Goal: Communication & Community: Answer question/provide support

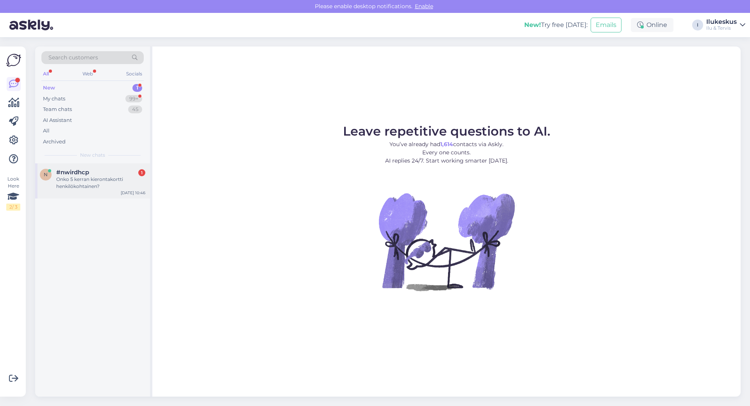
click at [104, 177] on div "Onko 5 kerran kierontakortti henkilökohtainen?" at bounding box center [100, 183] width 89 height 14
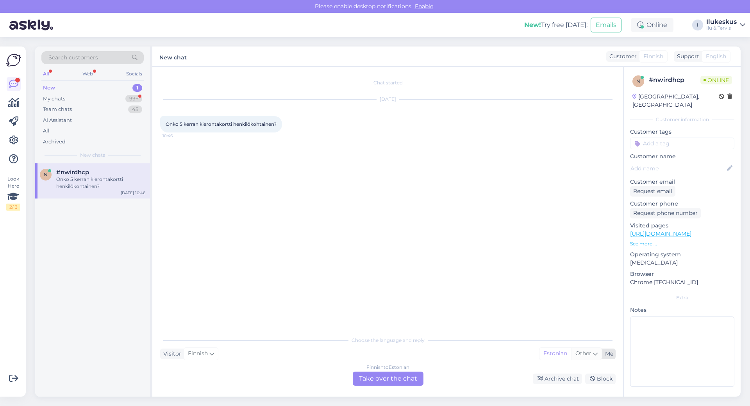
click at [585, 351] on span "Other" at bounding box center [583, 353] width 16 height 7
click at [562, 287] on link "Finnish" at bounding box center [577, 289] width 86 height 12
click at [385, 375] on div "Finnish to Finnish Take over the chat" at bounding box center [388, 378] width 71 height 14
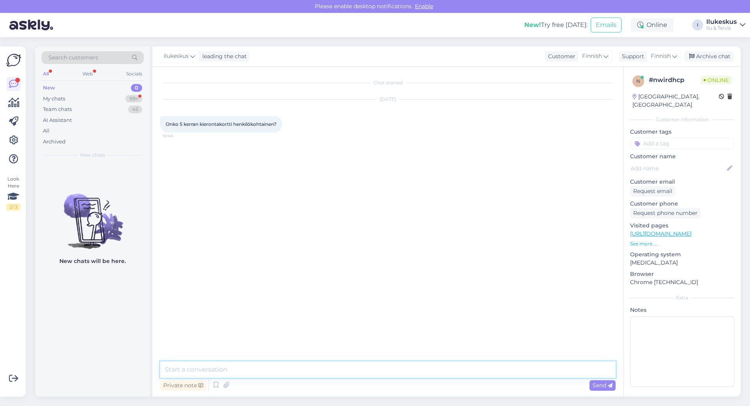
click at [256, 364] on textarea at bounding box center [387, 369] width 455 height 16
type textarea "Ei ole,saa käyttä myös toinen hlö."
drag, startPoint x: 593, startPoint y: 384, endPoint x: 597, endPoint y: 387, distance: 4.6
click at [593, 384] on span "Send" at bounding box center [602, 385] width 20 height 7
click at [311, 373] on textarea at bounding box center [387, 369] width 455 height 16
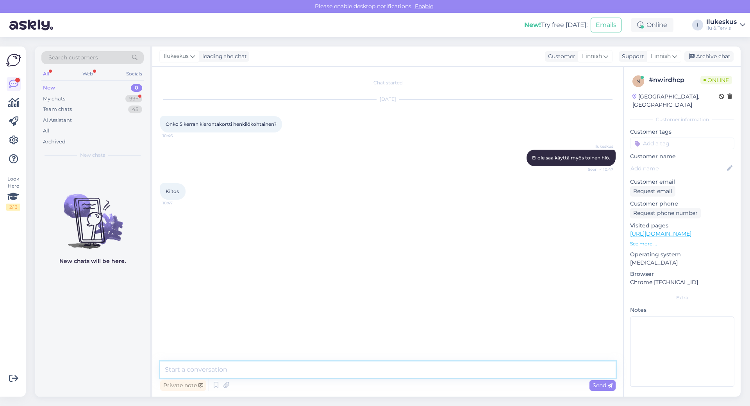
click at [262, 367] on textarea at bounding box center [387, 369] width 455 height 16
